Goal: Transaction & Acquisition: Purchase product/service

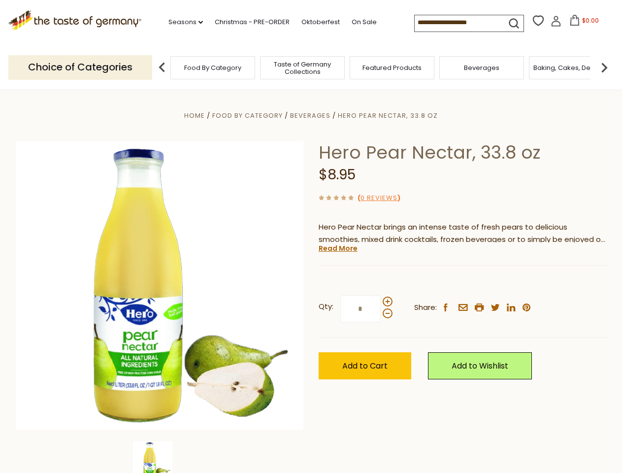
click at [311, 236] on div "Home Food By Category [GEOGRAPHIC_DATA] Hero Pear Nectar, 33.8 oz Hero Pear Nec…" at bounding box center [311, 298] width 606 height 379
click at [182, 22] on link "Seasons dropdown_arrow" at bounding box center [185, 22] width 34 height 11
click at [457, 23] on input at bounding box center [456, 22] width 83 height 14
click at [582, 23] on span "$0.00" at bounding box center [590, 20] width 17 height 8
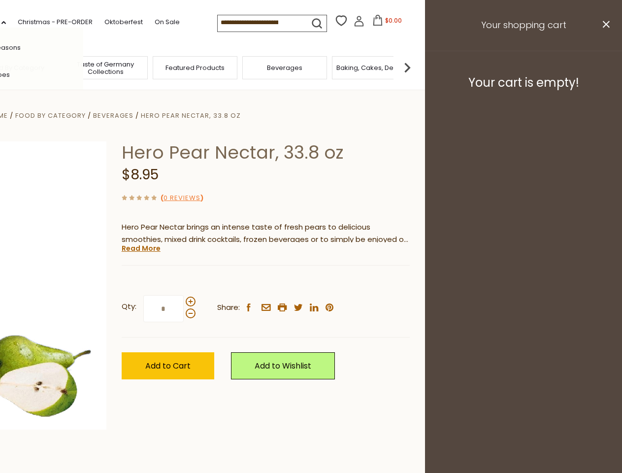
click at [83, 67] on div "All Seasons Recipes Game Day [DATE] [DATE] [DATE][PERSON_NAME] [DATE] Springfes…" at bounding box center [27, 237] width 112 height 418
click at [605, 67] on footer "Your cart is empty!" at bounding box center [523, 83] width 197 height 64
click at [311, 281] on div "Qty: * Share: facebook email printer twitter linkedin pinterest" at bounding box center [266, 308] width 288 height 57
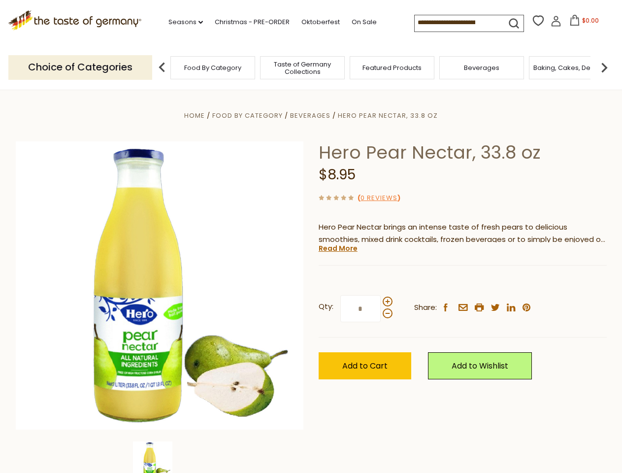
click at [160, 457] on div "Home Food By Category [GEOGRAPHIC_DATA] Hero Pear Nectar, 33.8 oz Hero Pear Nec…" at bounding box center [311, 298] width 606 height 379
click at [160, 457] on img at bounding box center [152, 460] width 39 height 39
click at [337, 248] on link "Read More" at bounding box center [338, 248] width 39 height 10
